Goal: Ask a question: Seek information or help from site administrators or community

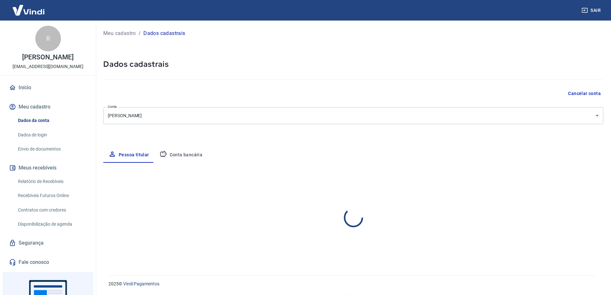
select select "PR"
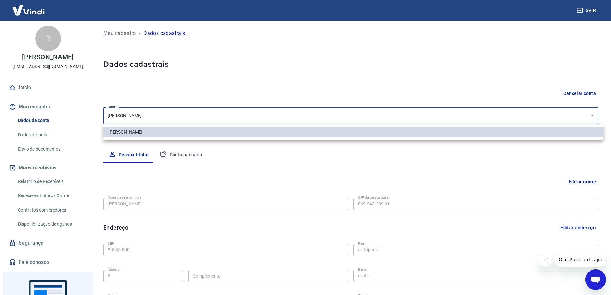
click at [541, 114] on body "Sair R [PERSON_NAME] [EMAIL_ADDRESS][DOMAIN_NAME] Início Meu cadastro Dados da …" at bounding box center [305, 147] width 611 height 295
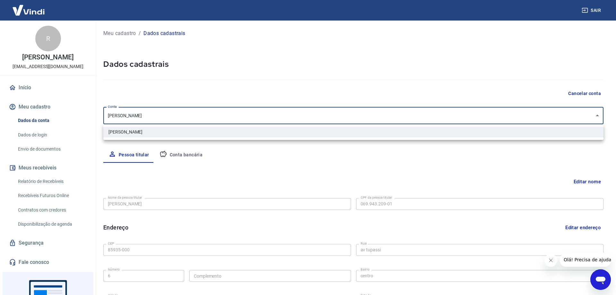
click at [541, 114] on div at bounding box center [308, 147] width 616 height 295
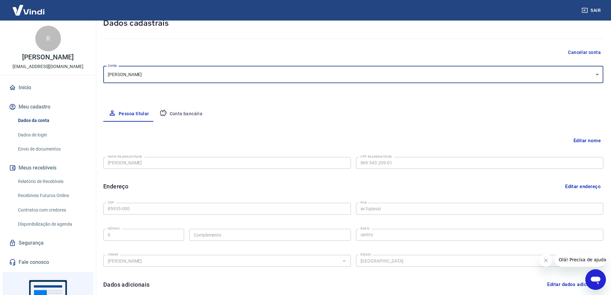
scroll to position [86, 0]
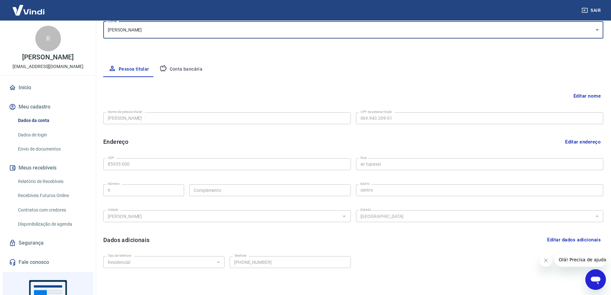
click at [194, 69] on button "Conta bancária" at bounding box center [181, 69] width 54 height 15
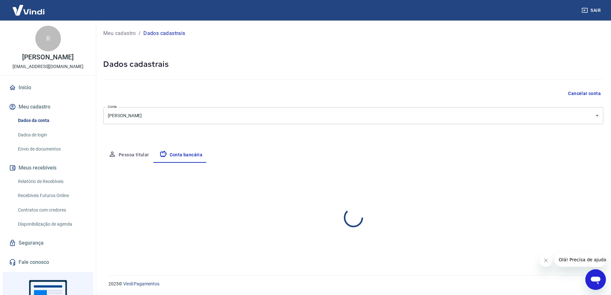
scroll to position [0, 0]
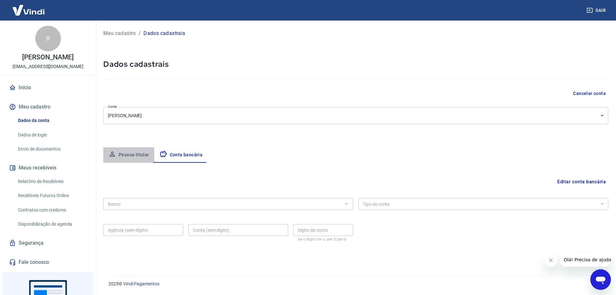
click at [128, 155] on button "Pessoa titular" at bounding box center [128, 154] width 51 height 15
select select "PR"
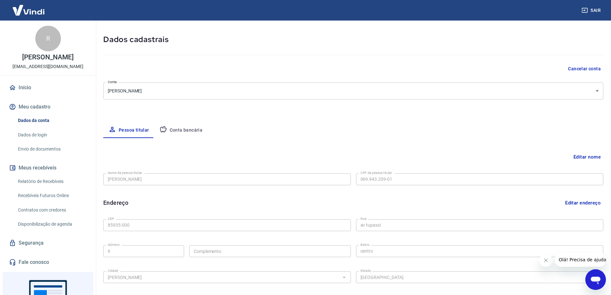
scroll to position [116, 0]
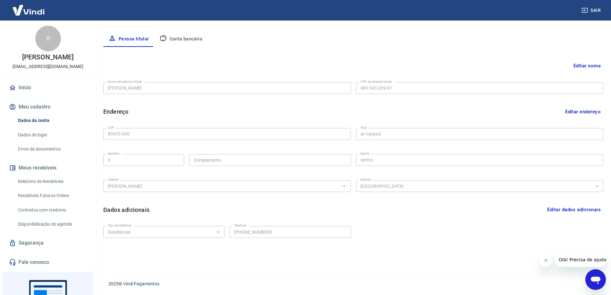
click at [596, 281] on icon "Abrir janela de mensagens" at bounding box center [596, 281] width 10 height 8
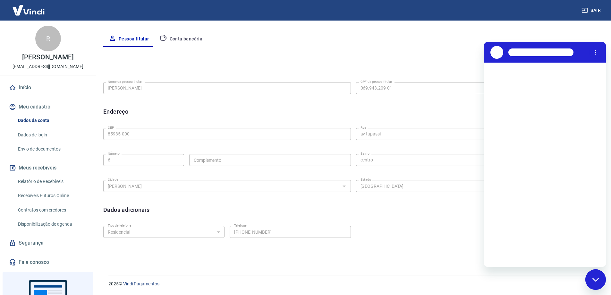
scroll to position [0, 0]
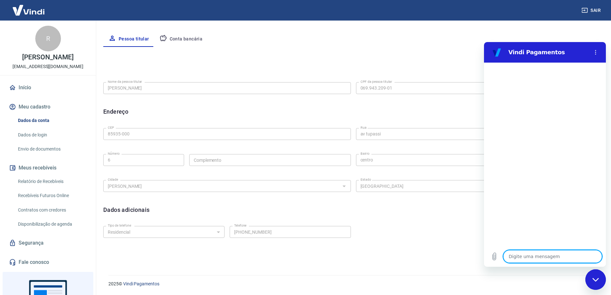
click at [536, 257] on textarea at bounding box center [553, 256] width 99 height 13
type textarea "B"
type textarea "x"
type textarea "BO"
type textarea "x"
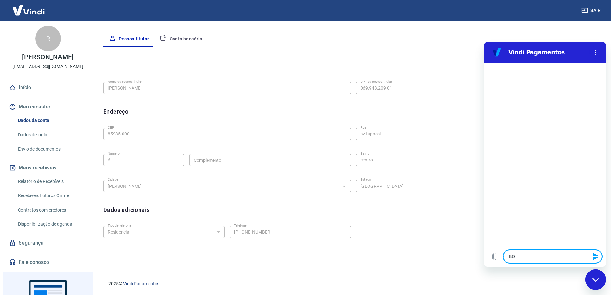
type textarea "BOA"
type textarea "x"
type textarea "BOA"
type textarea "x"
type textarea "BOA T"
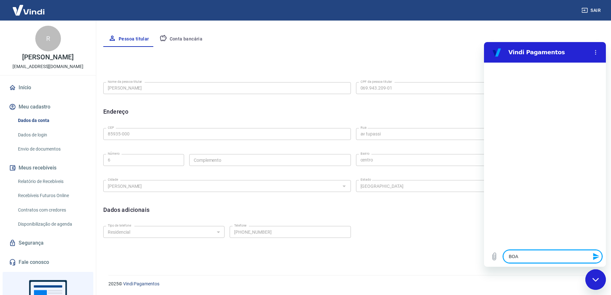
type textarea "x"
type textarea "BOA TA"
type textarea "x"
type textarea "BOA TAR"
type textarea "x"
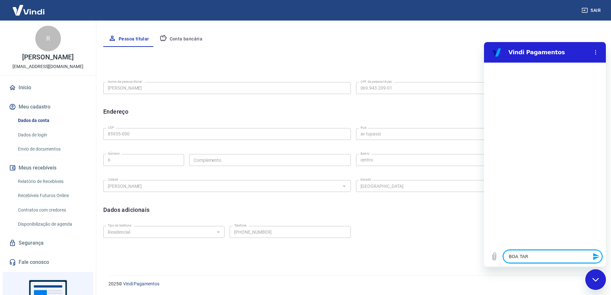
type textarea "BOA TARD"
type textarea "x"
type textarea "BOA TARDE"
type textarea "x"
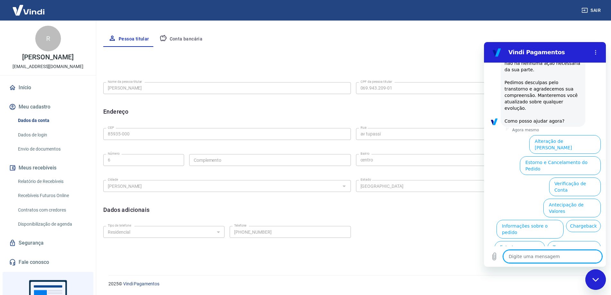
scroll to position [163, 0]
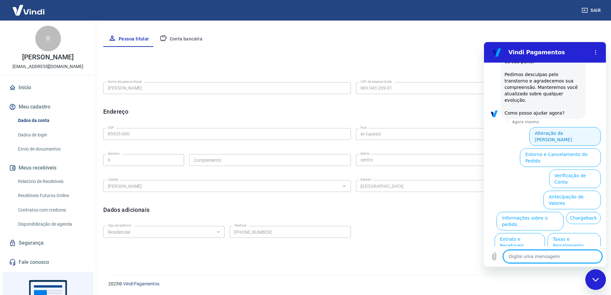
click at [569, 127] on button "Alteração de [PERSON_NAME]" at bounding box center [566, 136] width 72 height 19
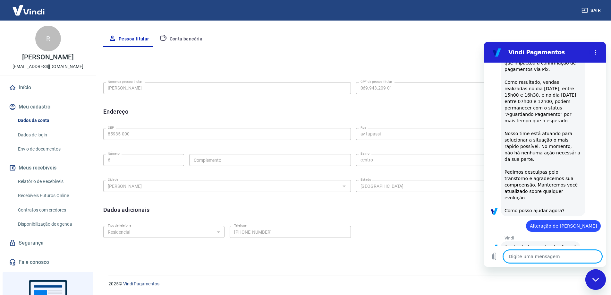
scroll to position [140, 0]
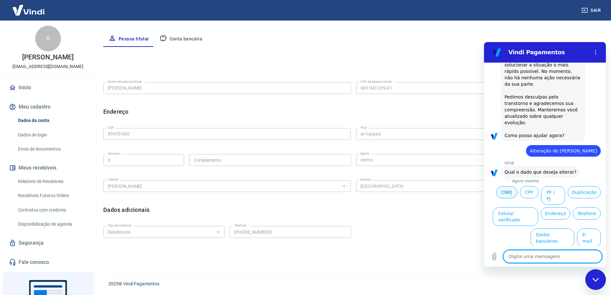
click at [518, 186] on button "CNPJ" at bounding box center [507, 192] width 21 height 12
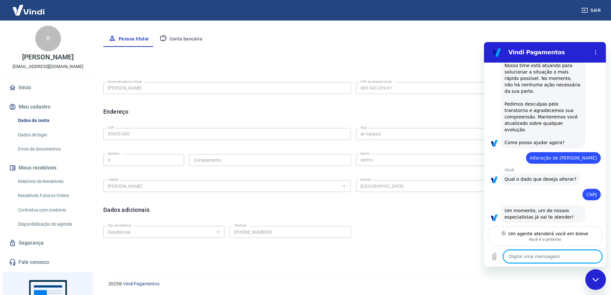
scroll to position [127, 0]
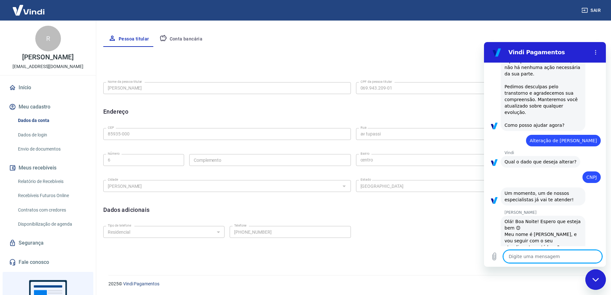
type textarea "x"
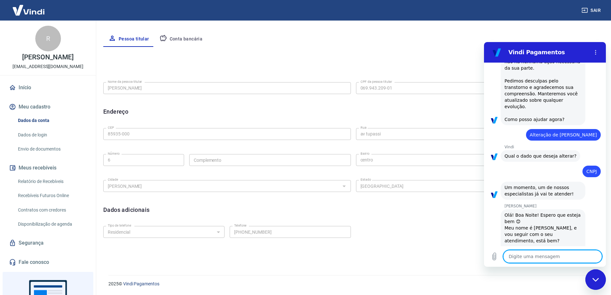
scroll to position [158, 0]
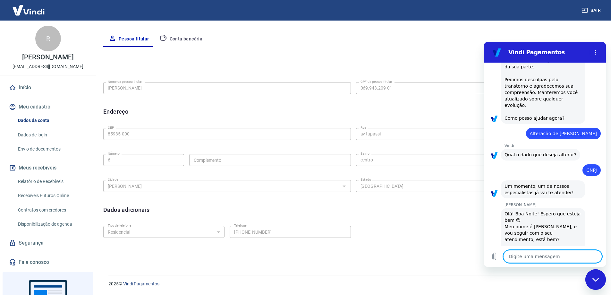
click at [559, 257] on textarea at bounding box center [553, 256] width 99 height 13
type textarea "R"
type textarea "x"
type textarea "RE"
type textarea "x"
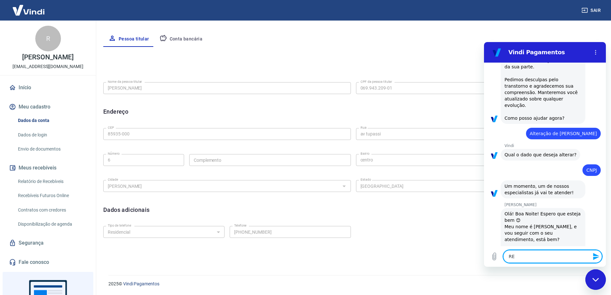
type textarea "REN"
type textarea "x"
type textarea "RENA"
type textarea "x"
type textarea "RENAT"
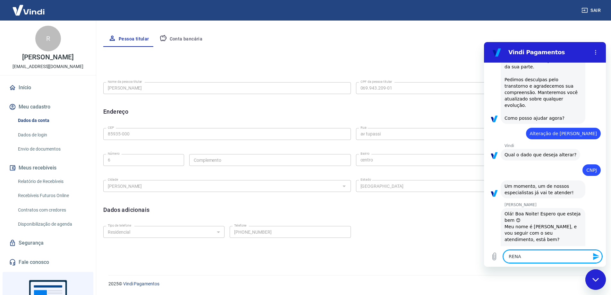
type textarea "x"
type textarea "[PERSON_NAME]"
type textarea "x"
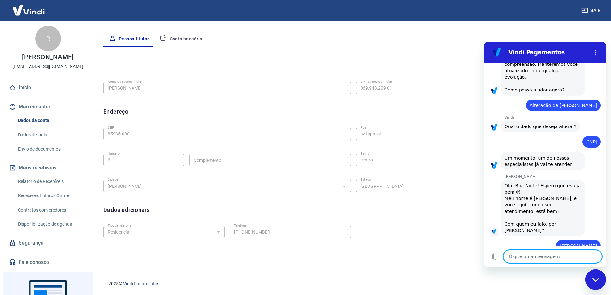
scroll to position [185, 0]
type textarea "x"
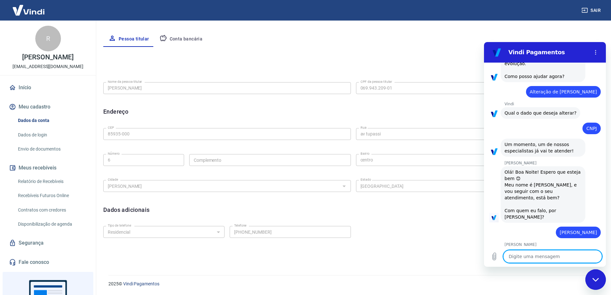
scroll to position [201, 0]
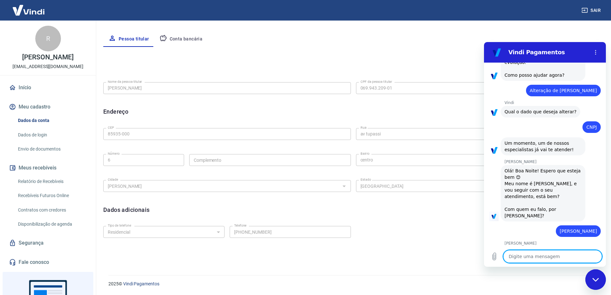
type textarea "M"
type textarea "x"
type textarea "MU"
type textarea "x"
type textarea "MUD"
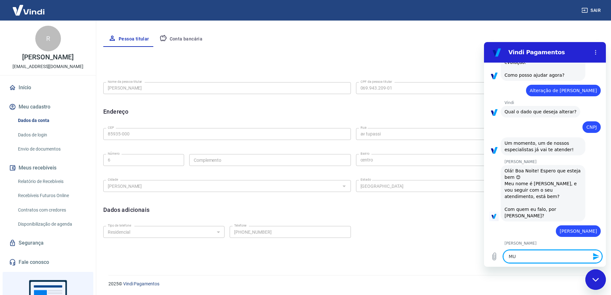
type textarea "x"
type textarea "MUDA"
type textarea "x"
type textarea "MUDAR"
type textarea "x"
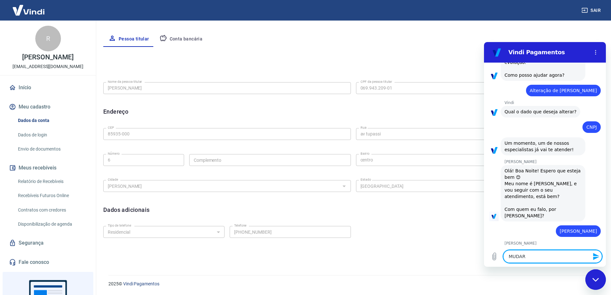
type textarea "MUDAR"
type textarea "x"
type textarea "MUDAR C"
type textarea "x"
type textarea "MUDAR CP"
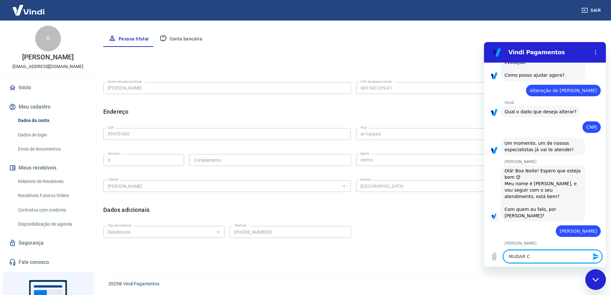
type textarea "x"
type textarea "MUDAR CPF"
type textarea "x"
type textarea "MUDAR CPF"
type textarea "x"
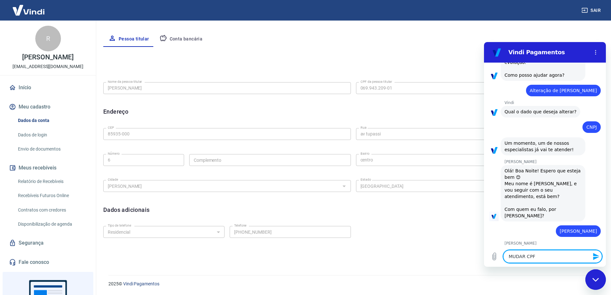
type textarea "MUDAR CPF P"
type textarea "x"
type textarea "MUDAR CPF PA"
type textarea "x"
type textarea "MUDAR CPF PAR"
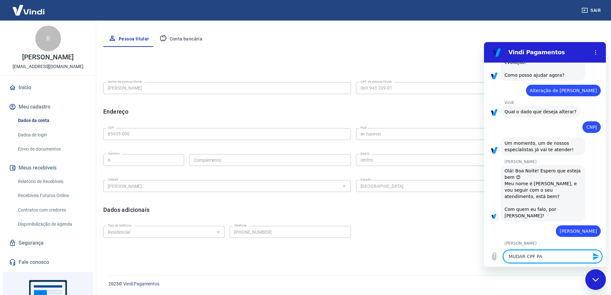
type textarea "x"
type textarea "MUDAR CPF PARA"
type textarea "x"
type textarea "MUDAR CPF PARA"
type textarea "x"
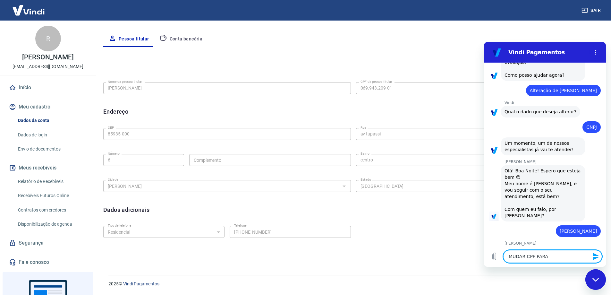
type textarea "MUDAR CPF PARA p"
type textarea "x"
type textarea "MUDAR CPF PARA pj"
type textarea "x"
type textarea "MUDAR CPF PARA pj"
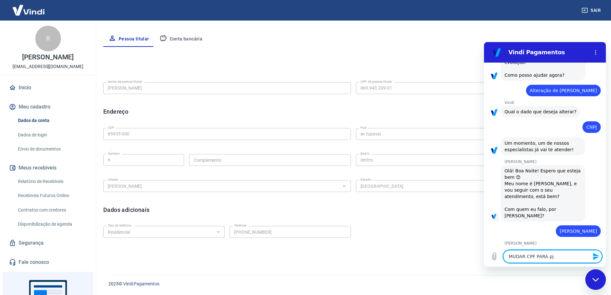
type textarea "x"
type textarea "MUDAR CPF PARA pj C"
type textarea "x"
type textarea "MUDAR CPF PARA pj CO"
type textarea "x"
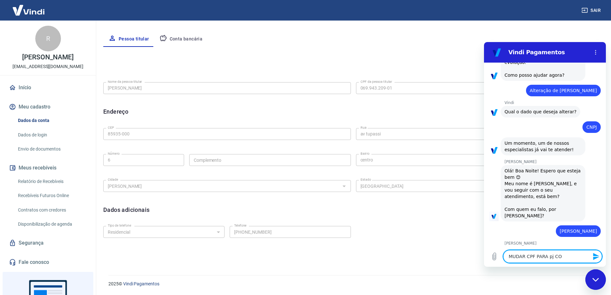
type textarea "MUDAR CPF PARA pj COM"
type textarea "x"
type textarea "MUDAR CPF PARA pj COMO"
type textarea "x"
type textarea "MUDAR CPF PARA pj COMO"
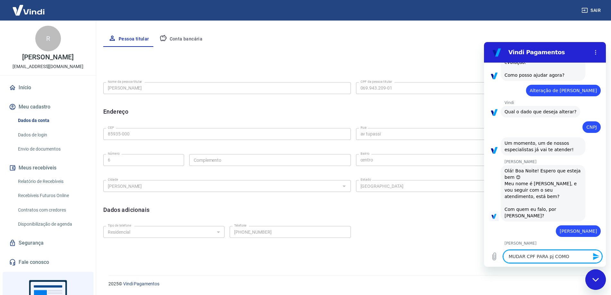
type textarea "x"
type textarea "MUDAR CPF PARA pj COMO F"
type textarea "x"
type textarea "MUDAR CPF PARA pj COMO FA"
type textarea "x"
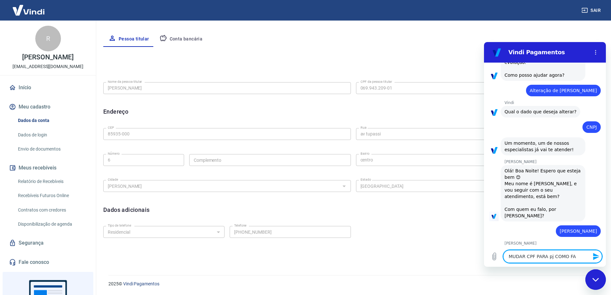
type textarea "MUDAR CPF PARA pj COMO FAÇ"
type textarea "x"
type textarea "MUDAR CPF PARA pj COMO FAÇO"
type textarea "x"
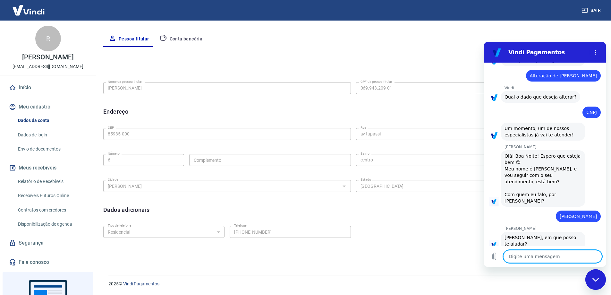
type textarea "x"
type textarea "?"
type textarea "x"
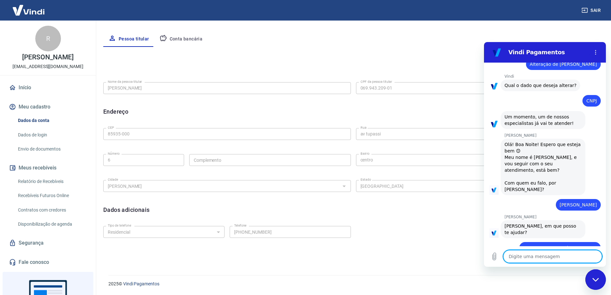
scroll to position [228, 0]
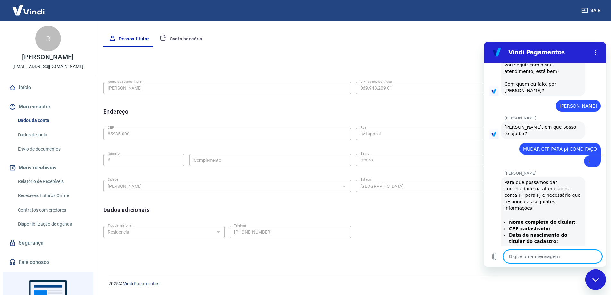
type textarea "x"
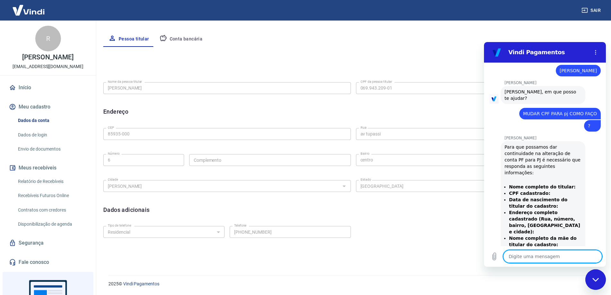
scroll to position [362, 0]
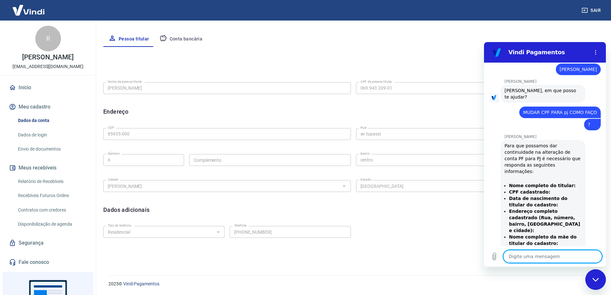
type textarea "R"
type textarea "x"
type textarea "RE"
type textarea "x"
type textarea "REN"
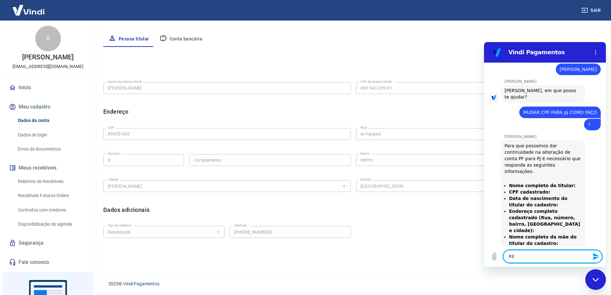
type textarea "x"
type textarea "RENA"
type textarea "x"
type textarea "RENAT"
type textarea "x"
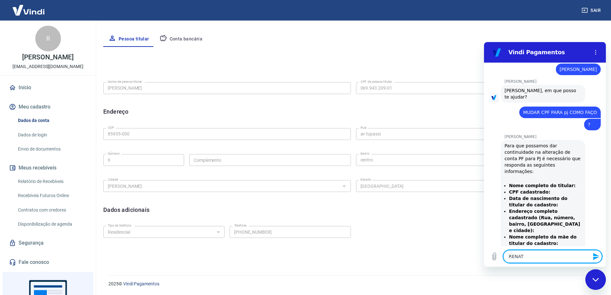
type textarea "[PERSON_NAME]"
type textarea "x"
type textarea "[PERSON_NAME]"
type textarea "x"
type textarea "[PERSON_NAME]"
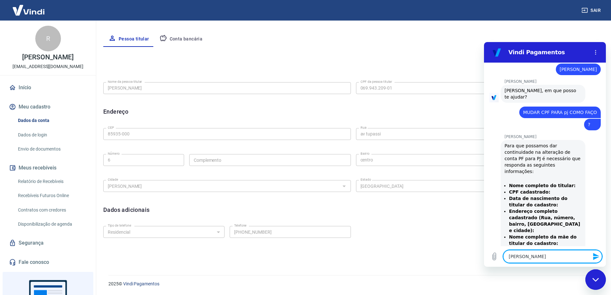
type textarea "x"
type textarea "[PERSON_NAME]"
type textarea "x"
type textarea "[PERSON_NAME]"
type textarea "x"
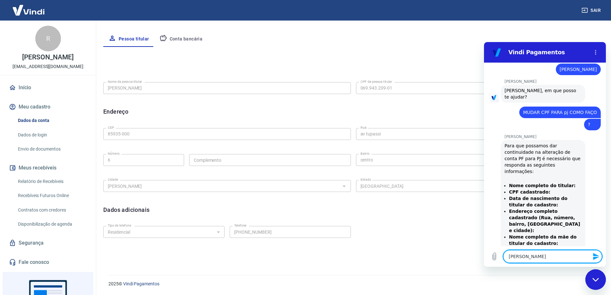
type textarea "[PERSON_NAME]"
type textarea "x"
type textarea "[PERSON_NAME]"
type textarea "x"
type textarea "[PERSON_NAME]"
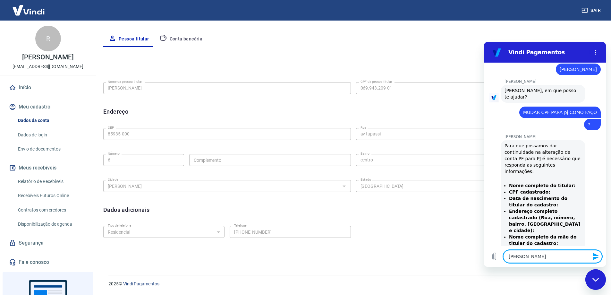
type textarea "x"
type textarea "[PERSON_NAME]"
type textarea "x"
type textarea "[PERSON_NAME]"
type textarea "x"
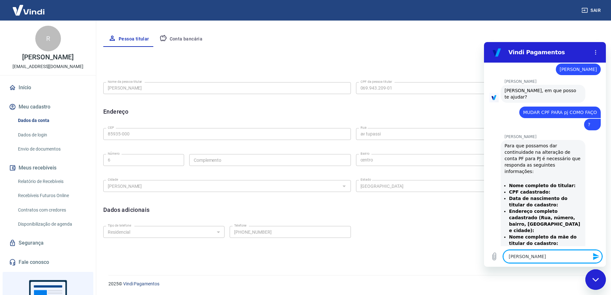
type textarea "[PERSON_NAME]"
type textarea "x"
type textarea "[PERSON_NAME]"
type textarea "x"
type textarea "[PERSON_NAME]"
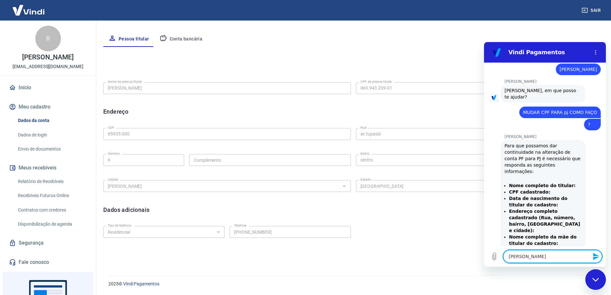
type textarea "x"
type textarea "[PERSON_NAME]"
type textarea "x"
type textarea "[PERSON_NAME]"
type textarea "x"
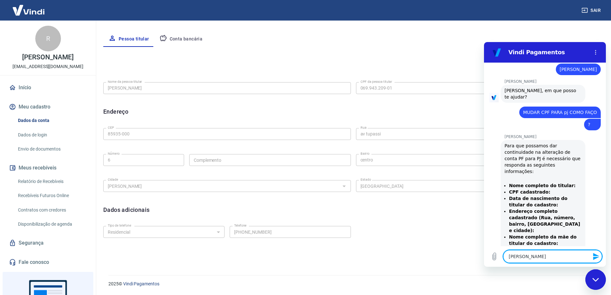
type textarea "[PERSON_NAME]"
type textarea "x"
type textarea "[PERSON_NAME]"
type textarea "x"
type textarea "[PERSON_NAME] BOT"
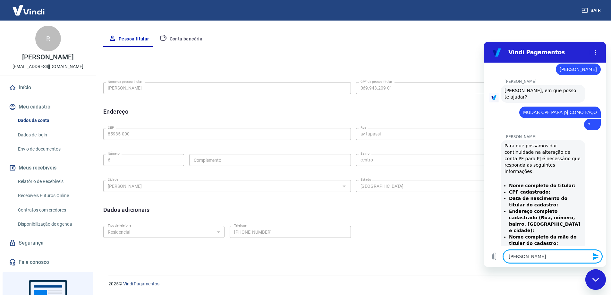
type textarea "x"
type textarea "[PERSON_NAME]"
type textarea "x"
type textarea "[PERSON_NAME]"
type textarea "x"
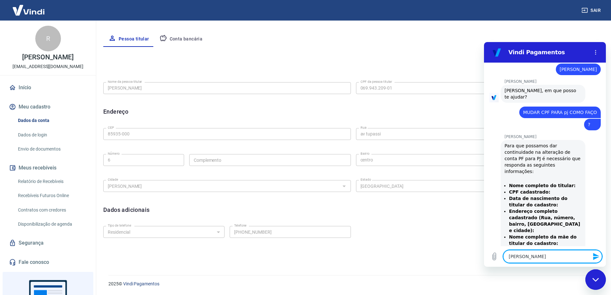
type textarea "[PERSON_NAME]"
type textarea "x"
type textarea "[PERSON_NAME]"
type textarea "x"
type textarea "[PERSON_NAME]"
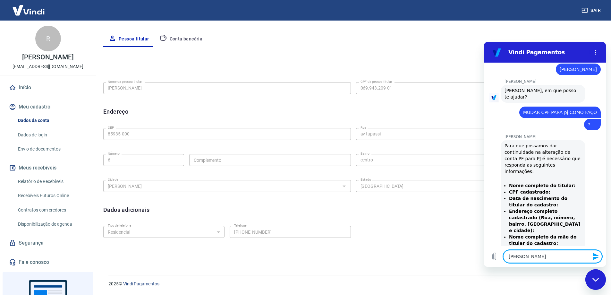
type textarea "x"
type textarea "[PERSON_NAME]"
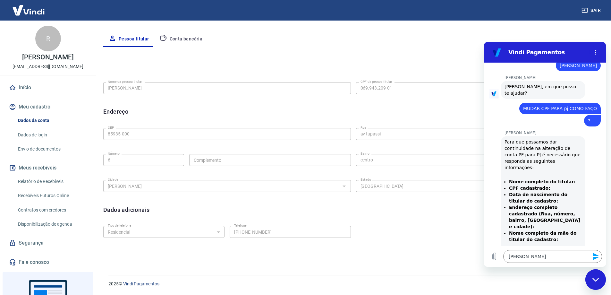
scroll to position [366, 0]
type textarea "x"
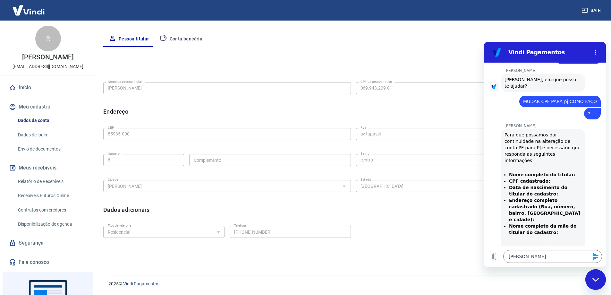
scroll to position [375, 0]
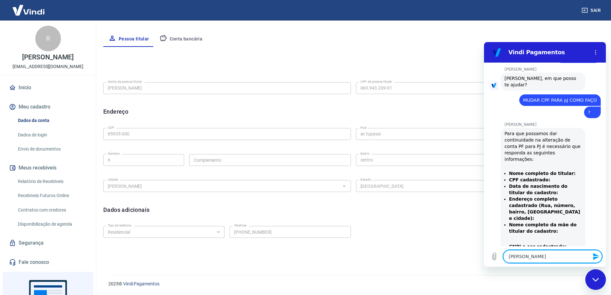
click at [524, 258] on textarea "[PERSON_NAME]" at bounding box center [553, 256] width 99 height 13
click at [580, 259] on textarea "[PERSON_NAME]" at bounding box center [553, 256] width 99 height 13
type textarea "x"
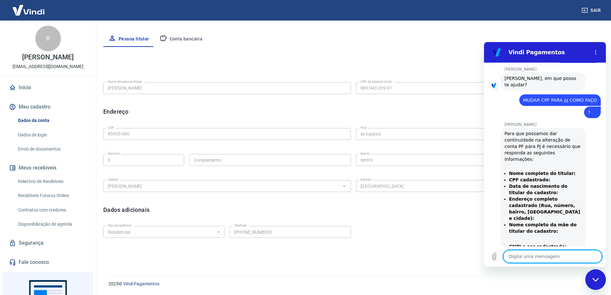
paste textarea "[PERSON_NAME] CPF 06994320901 DATA NASCIMENTO: [DEMOGRAPHIC_DATA] 85935000 AV […"
type textarea "[PERSON_NAME] CPF 06994320901 DATA NASCIMENTO: [DEMOGRAPHIC_DATA] 85935000 AV […"
type textarea "x"
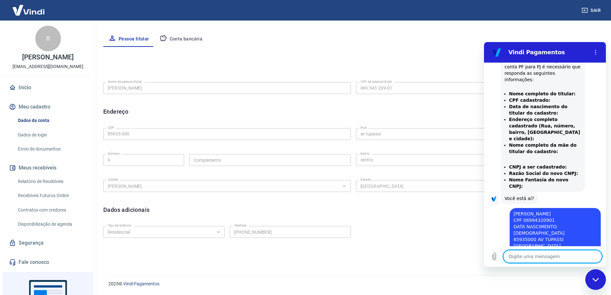
scroll to position [454, 0]
type textarea "x"
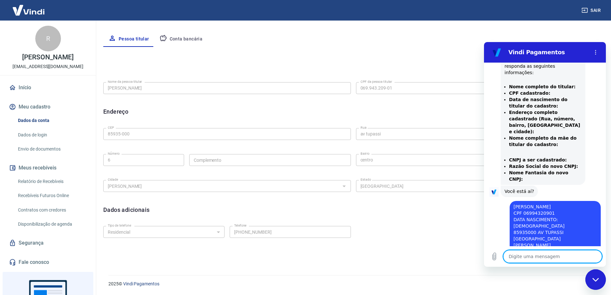
scroll to position [463, 0]
type textarea "O"
type textarea "x"
type textarea "OK"
type textarea "x"
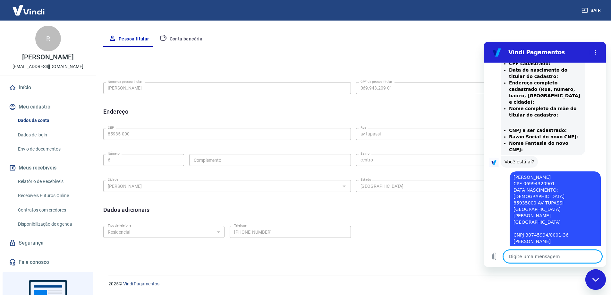
scroll to position [490, 0]
type textarea "x"
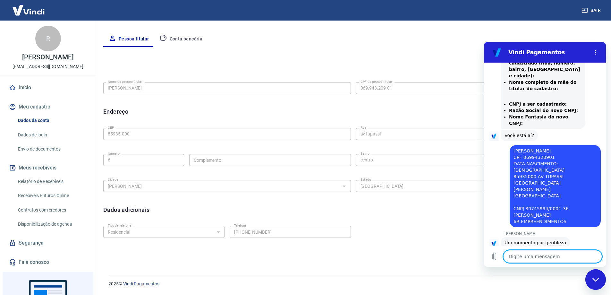
scroll to position [518, 0]
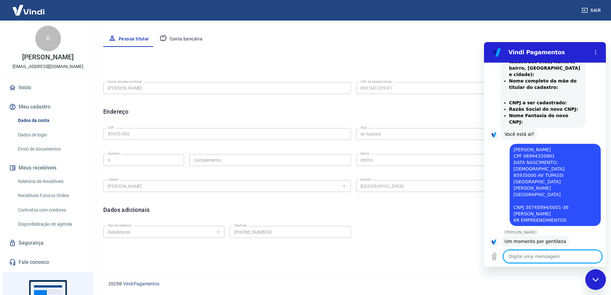
click at [532, 256] on textarea at bounding box center [553, 256] width 99 height 13
type textarea "O"
type textarea "x"
type textarea "OK"
type textarea "x"
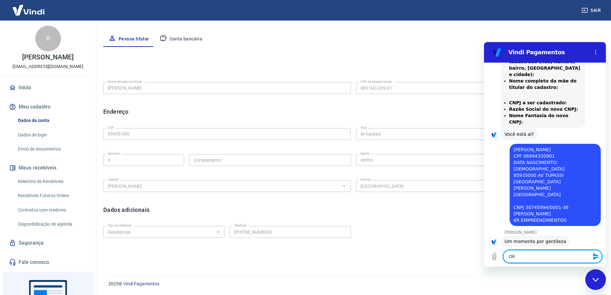
type textarea "OK"
type textarea "x"
type textarea "OK S"
type textarea "x"
type textarea "OK SA"
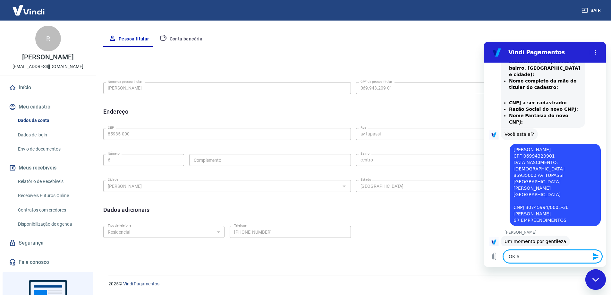
type textarea "x"
type textarea "OK SAB"
type textarea "x"
type textarea "OK SABE"
type textarea "x"
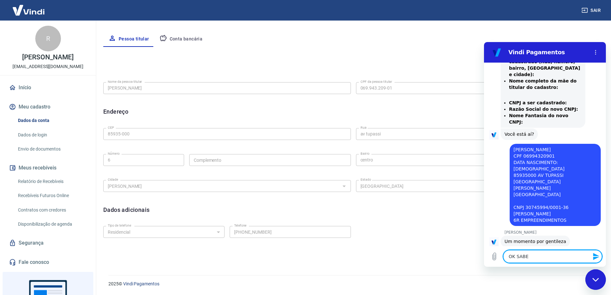
type textarea "OK SABE"
type textarea "x"
type textarea "OK SABE M"
type textarea "x"
type textarea "OK SABE ME"
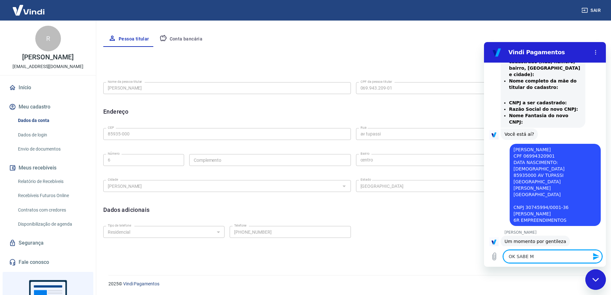
type textarea "x"
type textarea "OK SABE ME"
type textarea "x"
type textarea "OK SABE ME D"
type textarea "x"
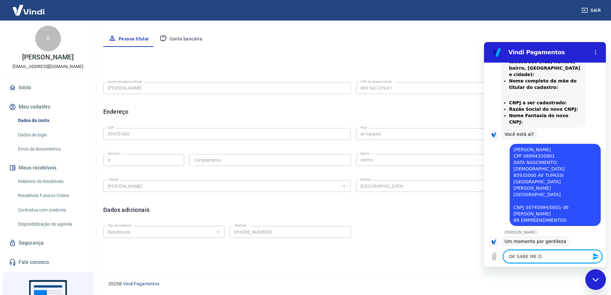
type textarea "OK SABE ME DI"
type textarea "x"
type textarea "OK SABE ME DIZ"
type textarea "x"
type textarea "OK SABE ME DIZE"
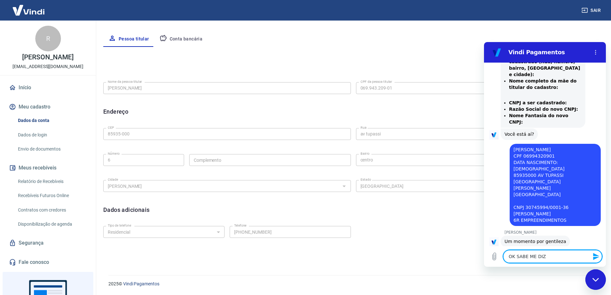
type textarea "x"
type textarea "OK SABE ME DIZER"
type textarea "x"
type textarea "OK SABE ME DIZER"
type textarea "x"
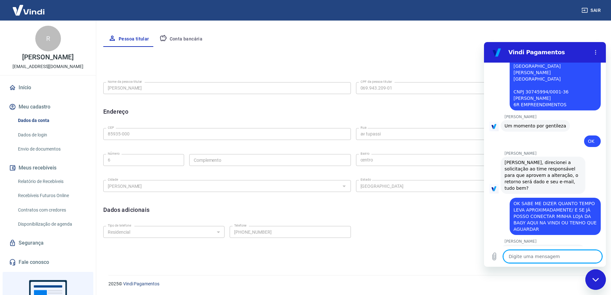
scroll to position [719, 0]
